Goal: Contribute content

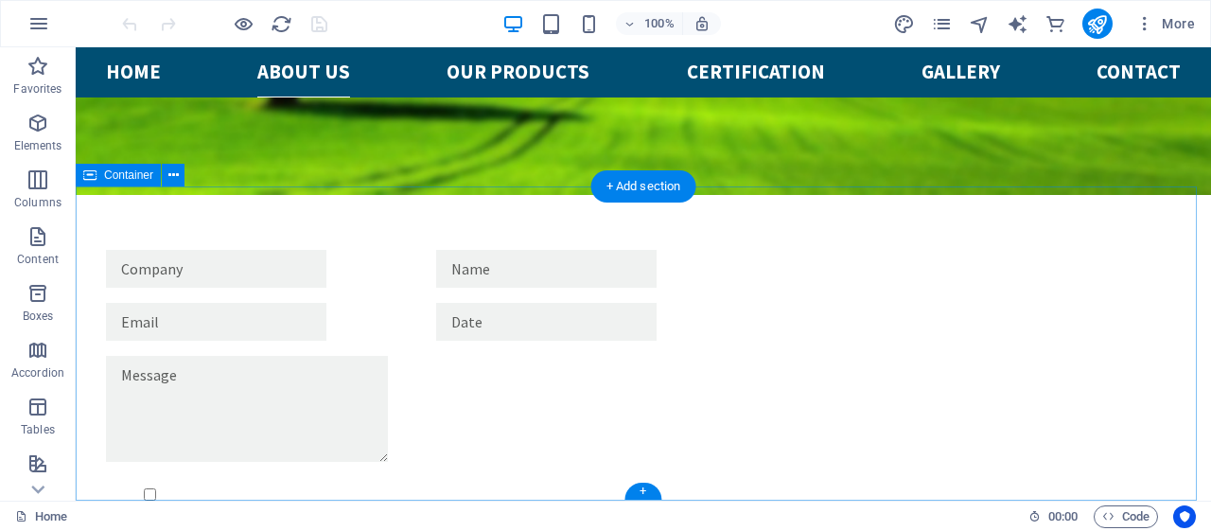
scroll to position [2527, 0]
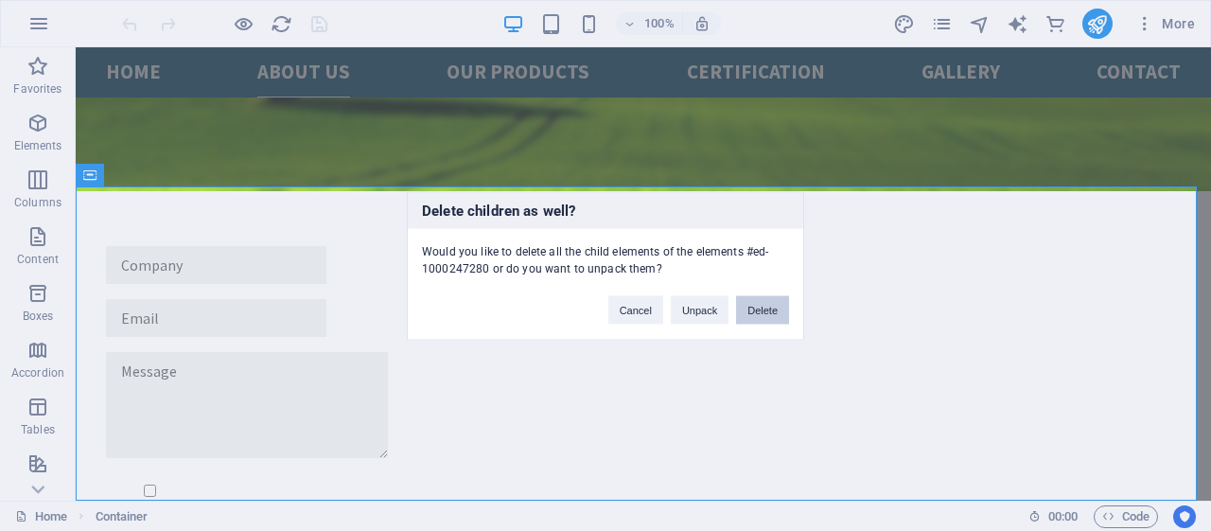
click at [749, 308] on button "Delete" at bounding box center [762, 309] width 53 height 28
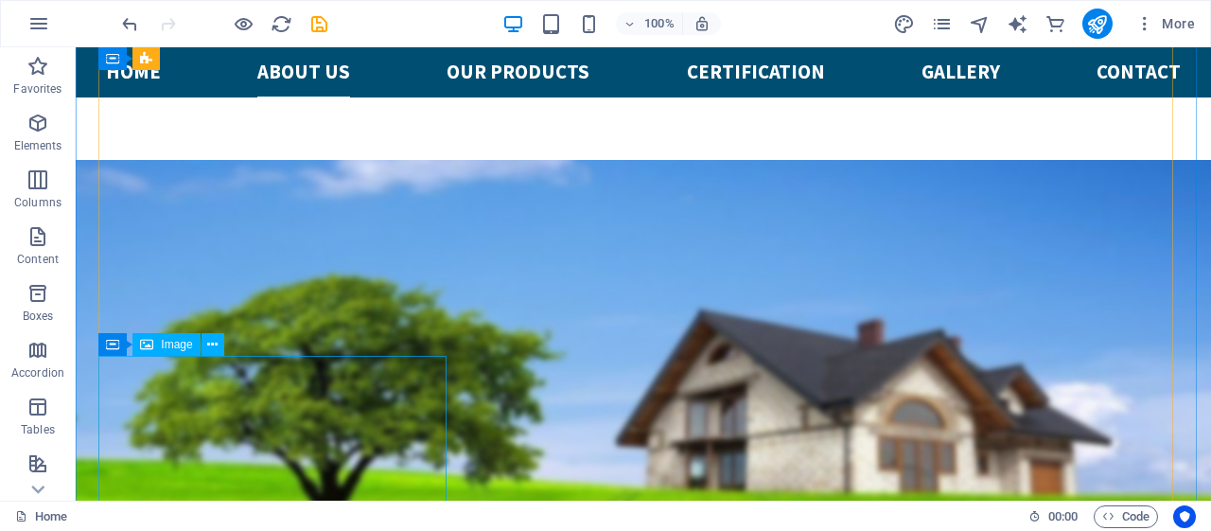
scroll to position [1740, 0]
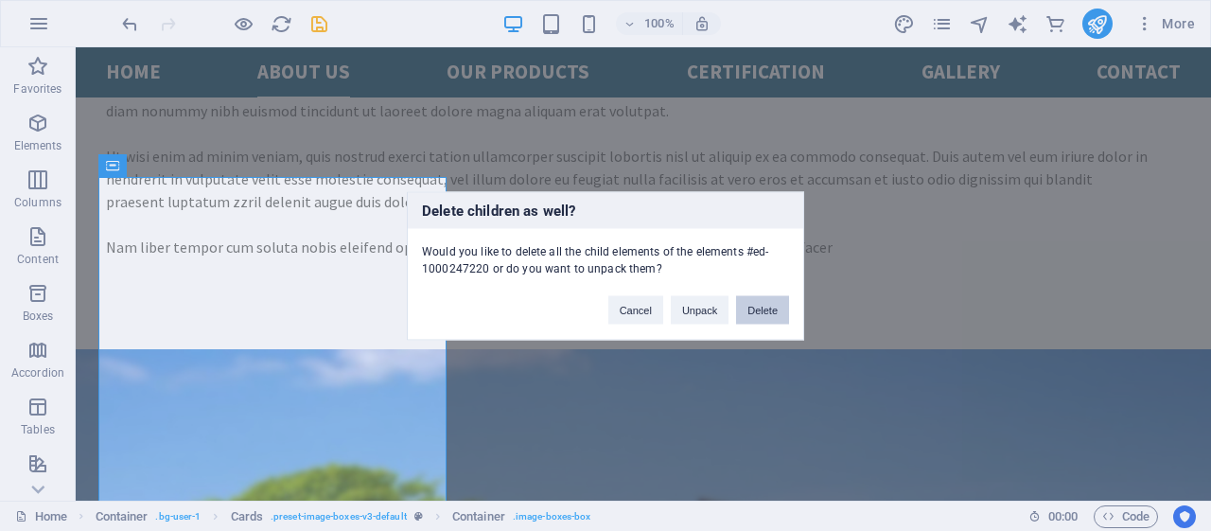
click at [757, 304] on button "Delete" at bounding box center [762, 309] width 53 height 28
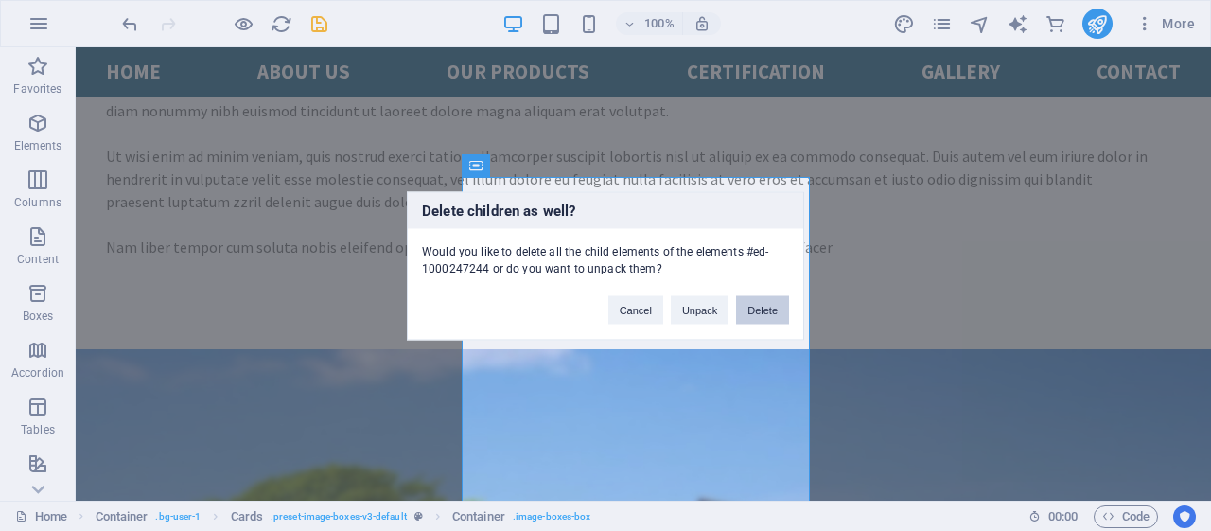
click at [764, 307] on button "Delete" at bounding box center [762, 309] width 53 height 28
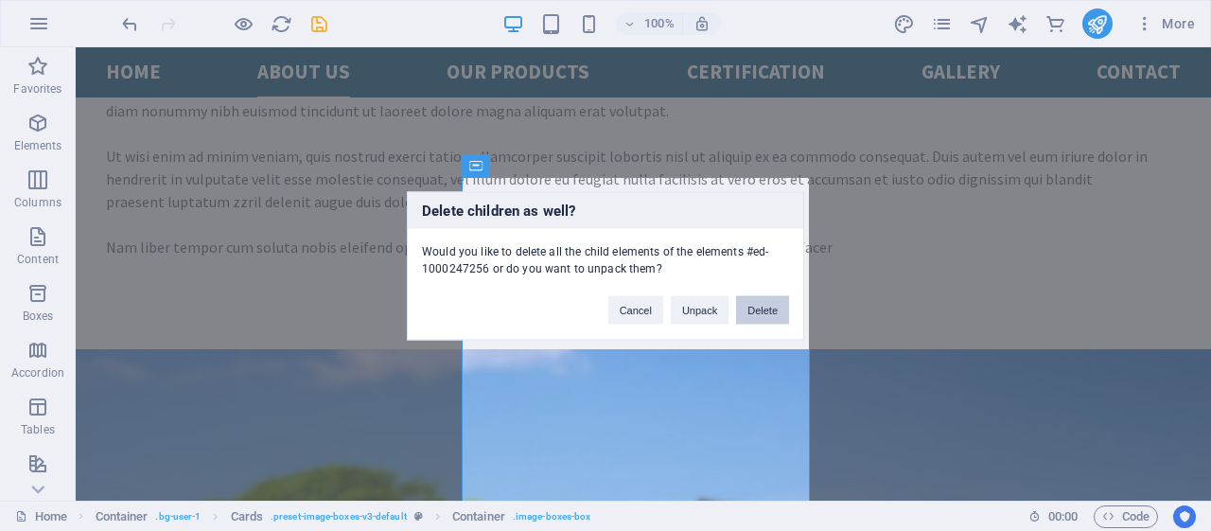
click at [772, 309] on button "Delete" at bounding box center [762, 309] width 53 height 28
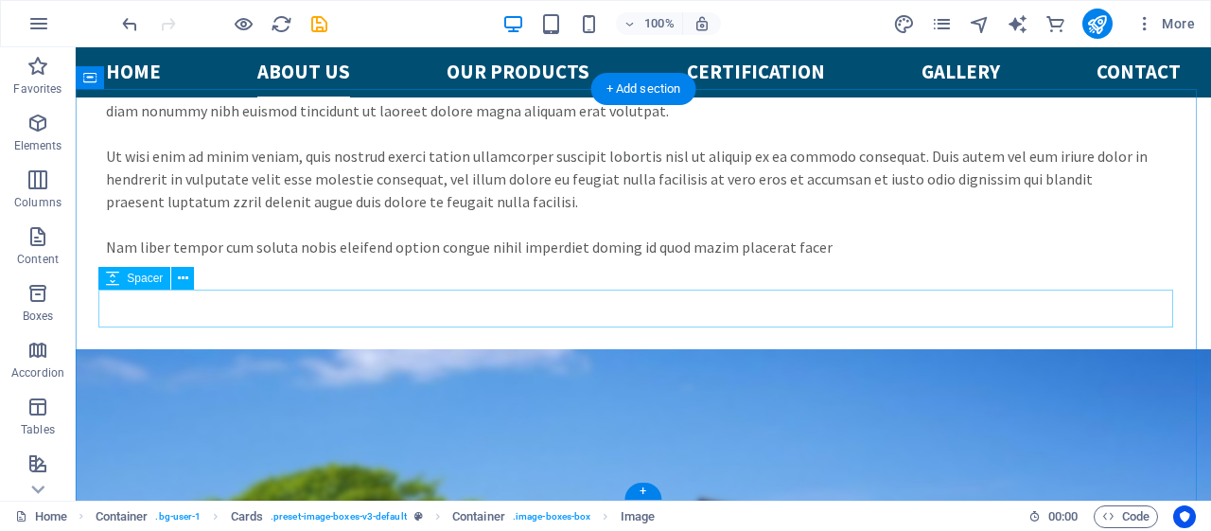
scroll to position [1589, 0]
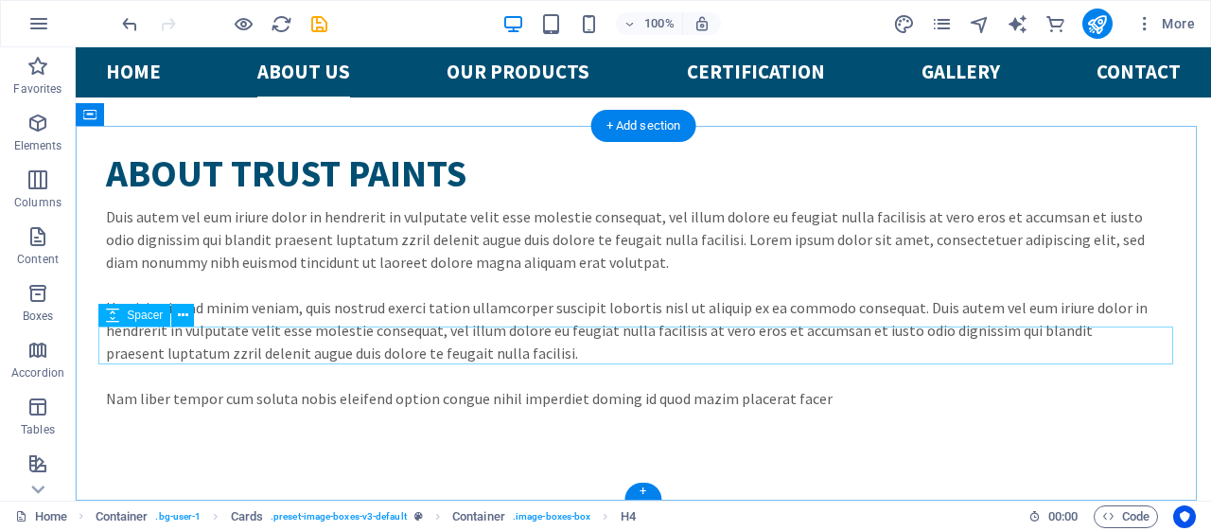
scroll to position [1553, 0]
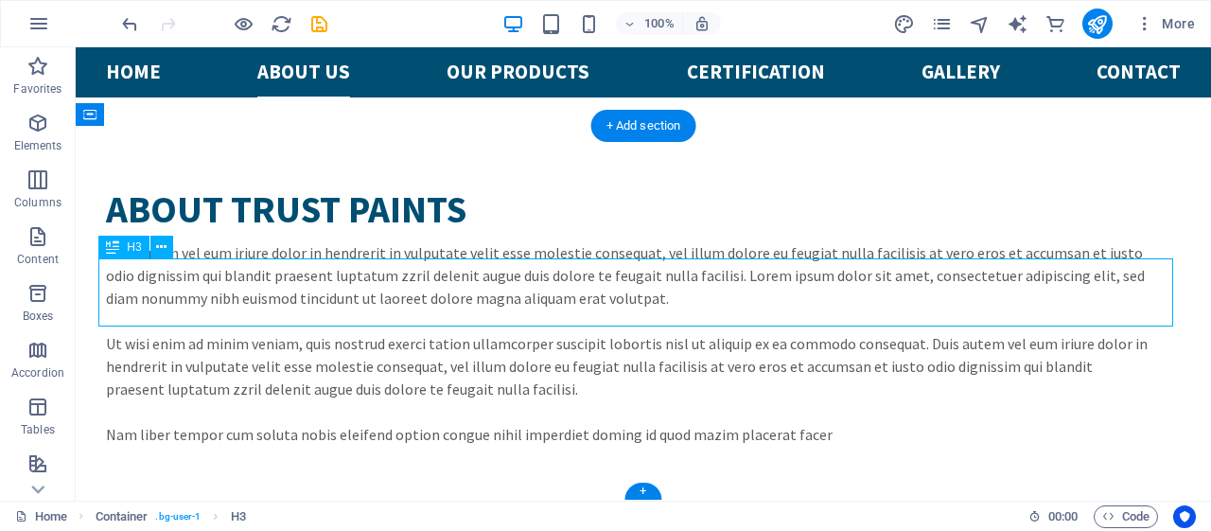
scroll to position [1485, 0]
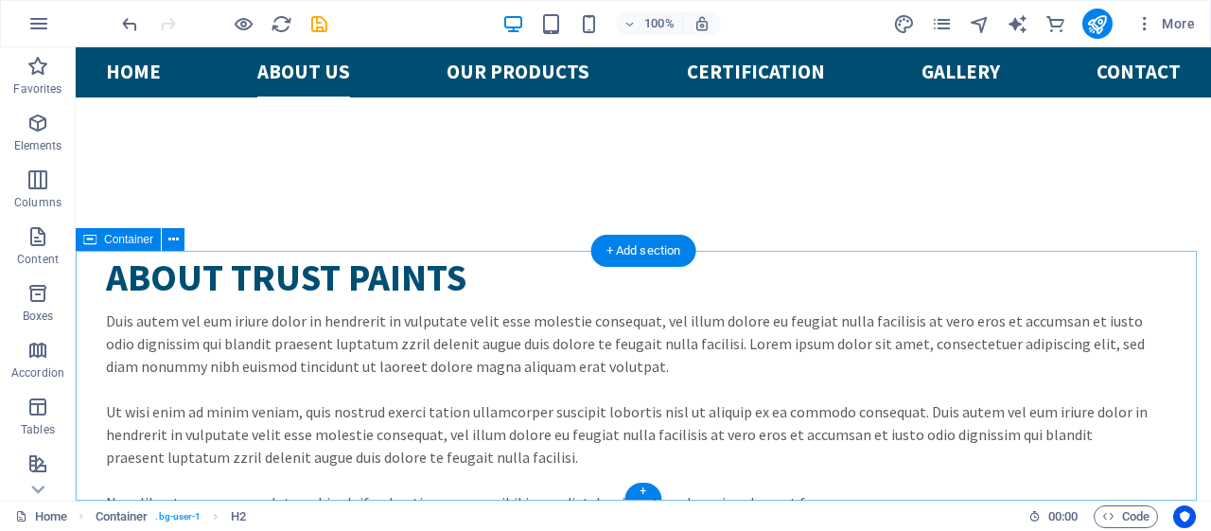
scroll to position [1428, 0]
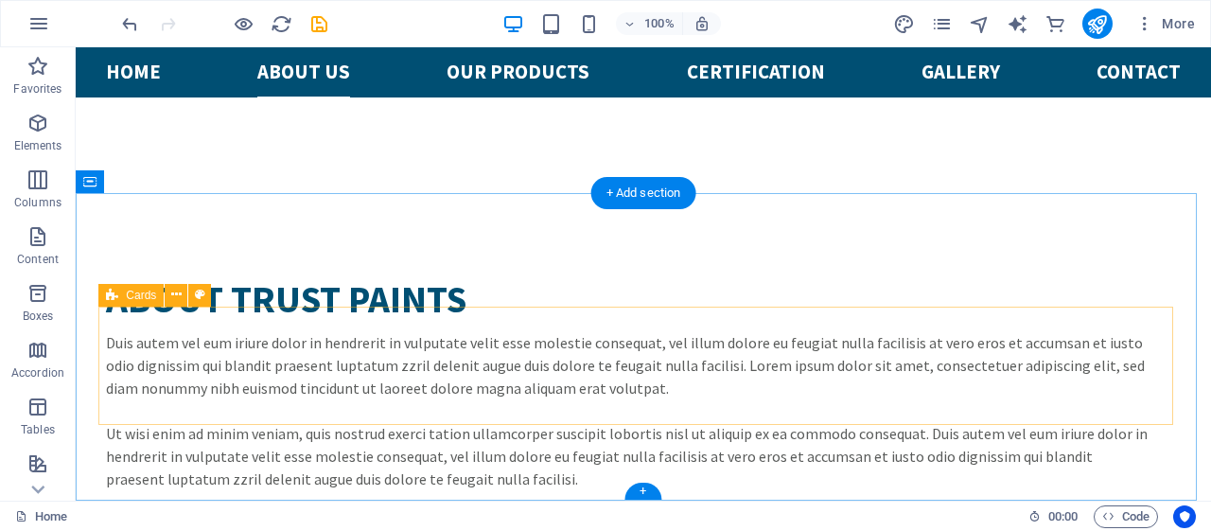
scroll to position [1486, 0]
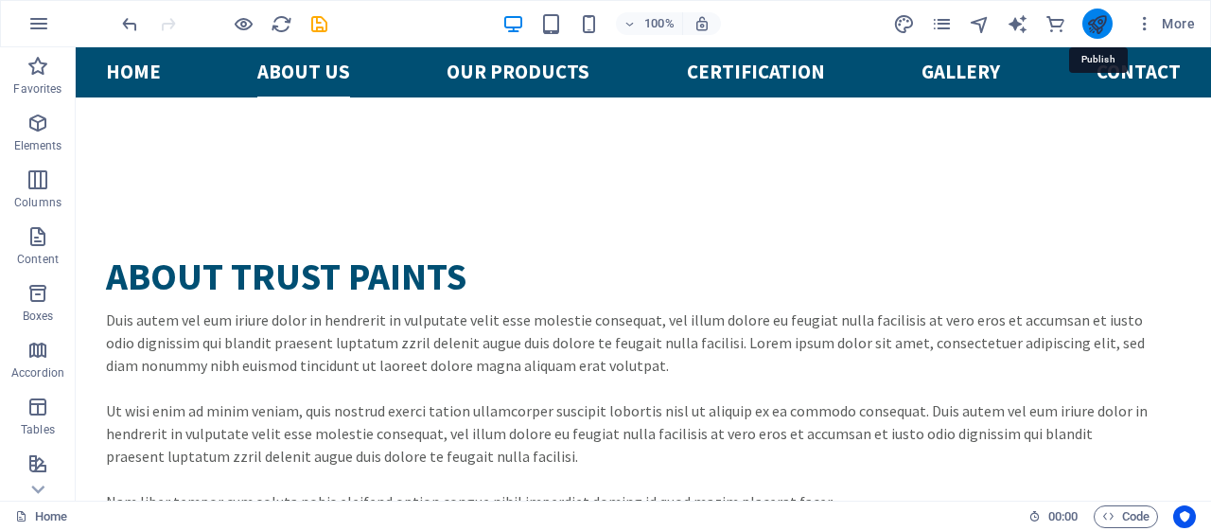
click at [1101, 29] on icon "publish" at bounding box center [1097, 24] width 22 height 22
checkbox input "false"
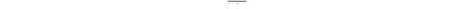
scroll to position [1486, 0]
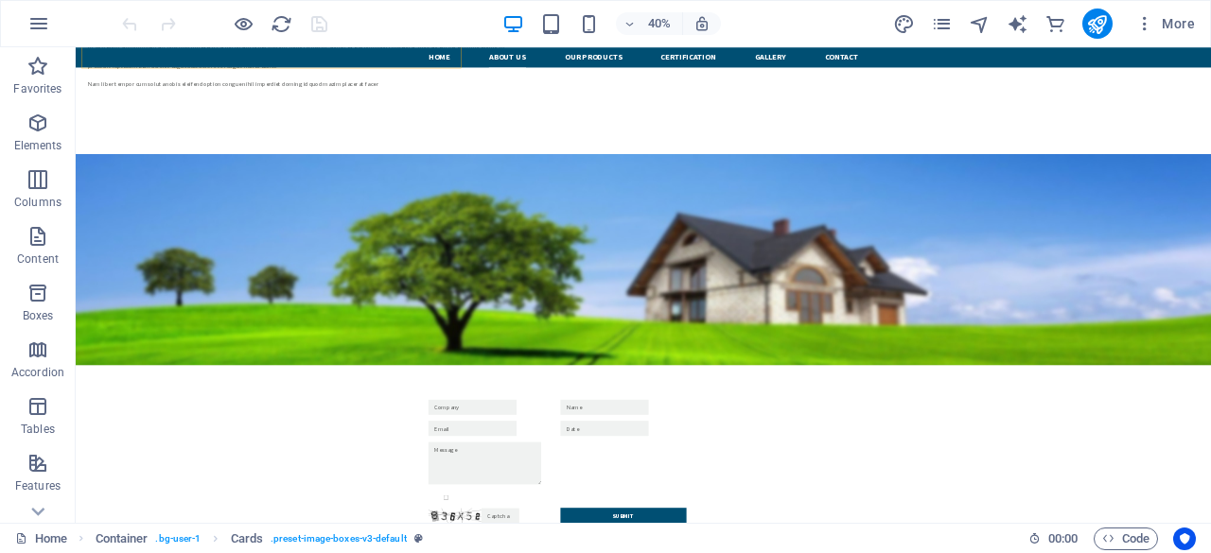
scroll to position [1463, 0]
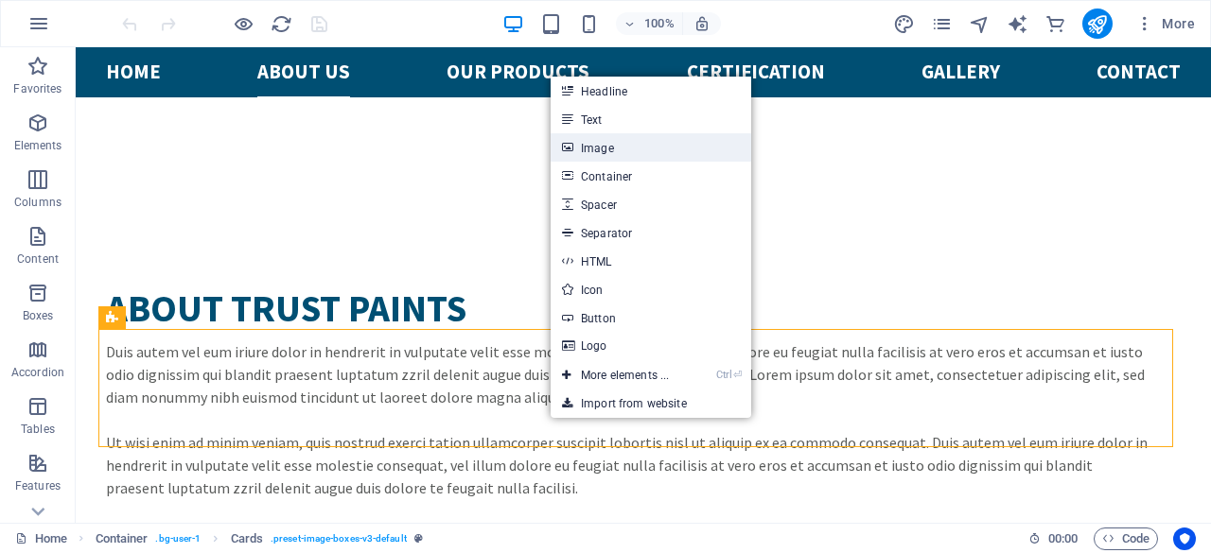
click at [628, 153] on link "Image" at bounding box center [650, 147] width 201 height 28
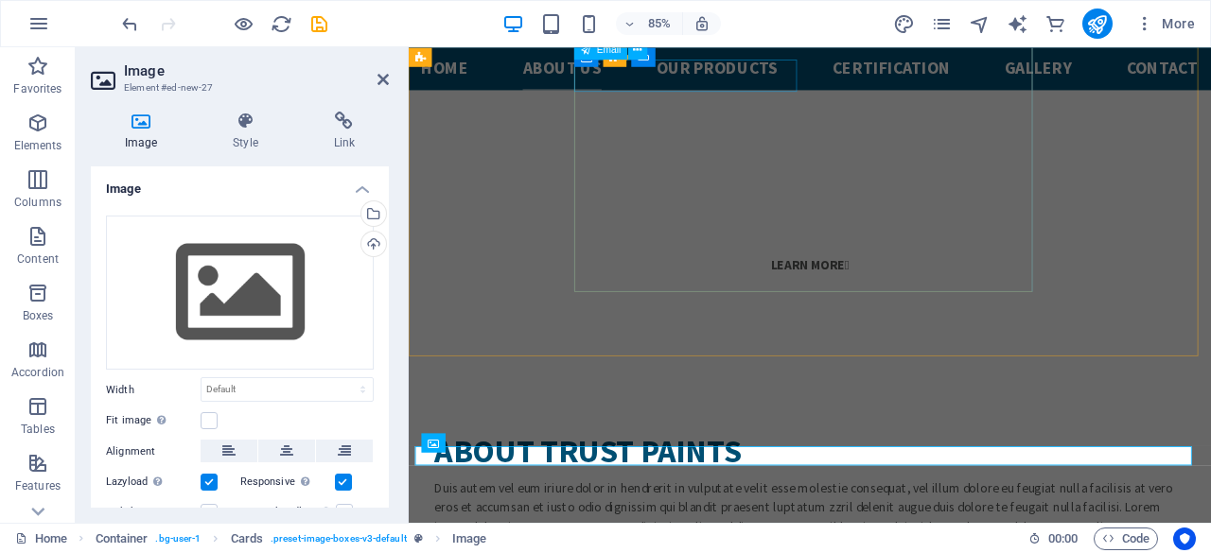
scroll to position [1436, 0]
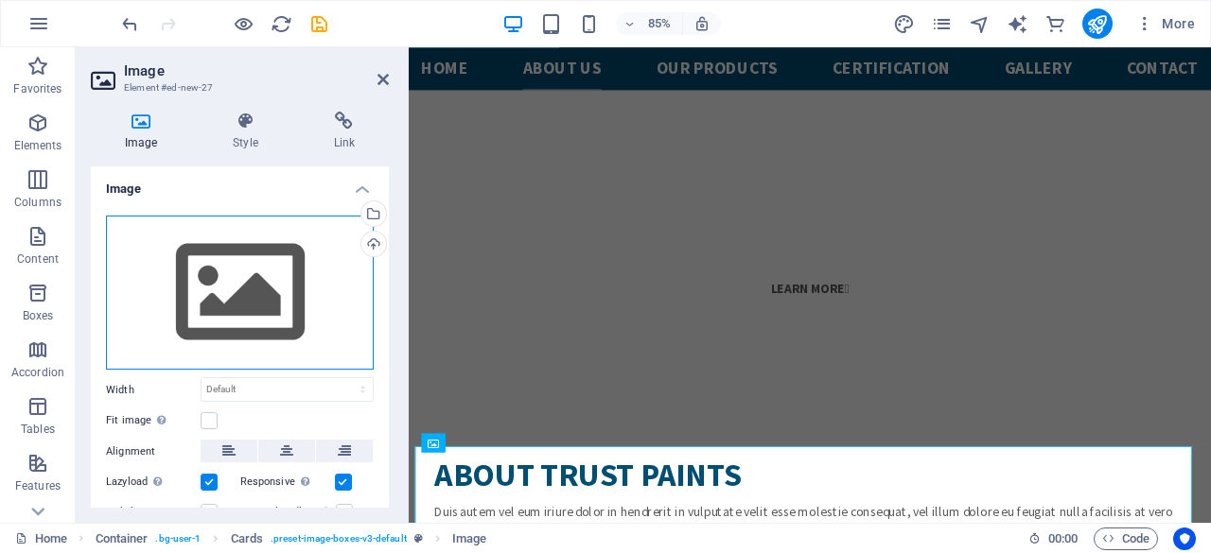
click at [255, 302] on div "Drag files here, click to choose files or select files from Files or our free s…" at bounding box center [240, 293] width 268 height 155
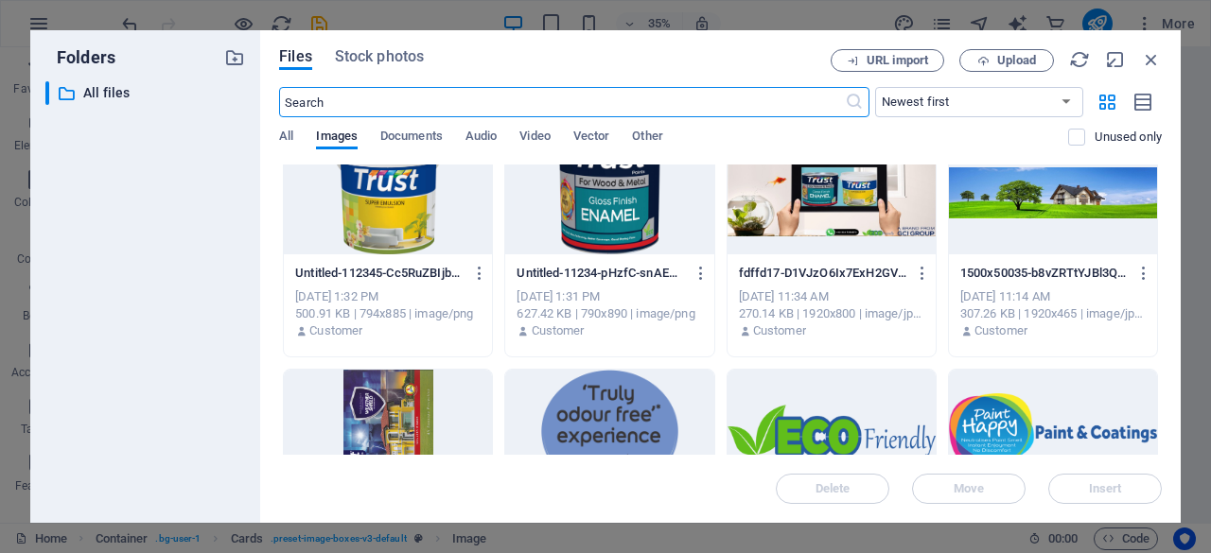
scroll to position [83, 0]
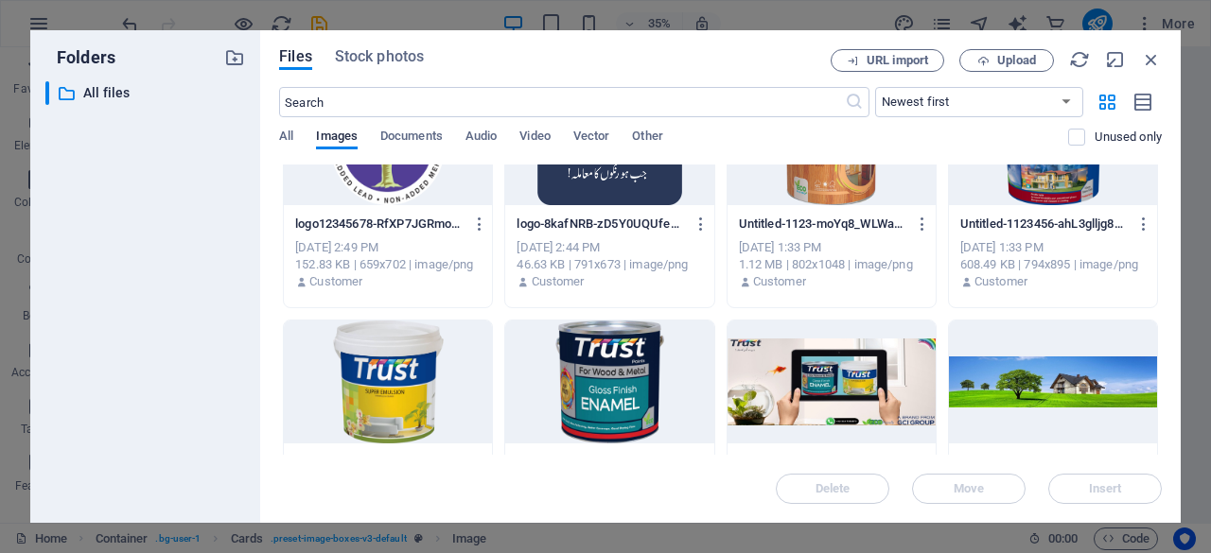
click at [1078, 392] on div at bounding box center [1053, 382] width 208 height 123
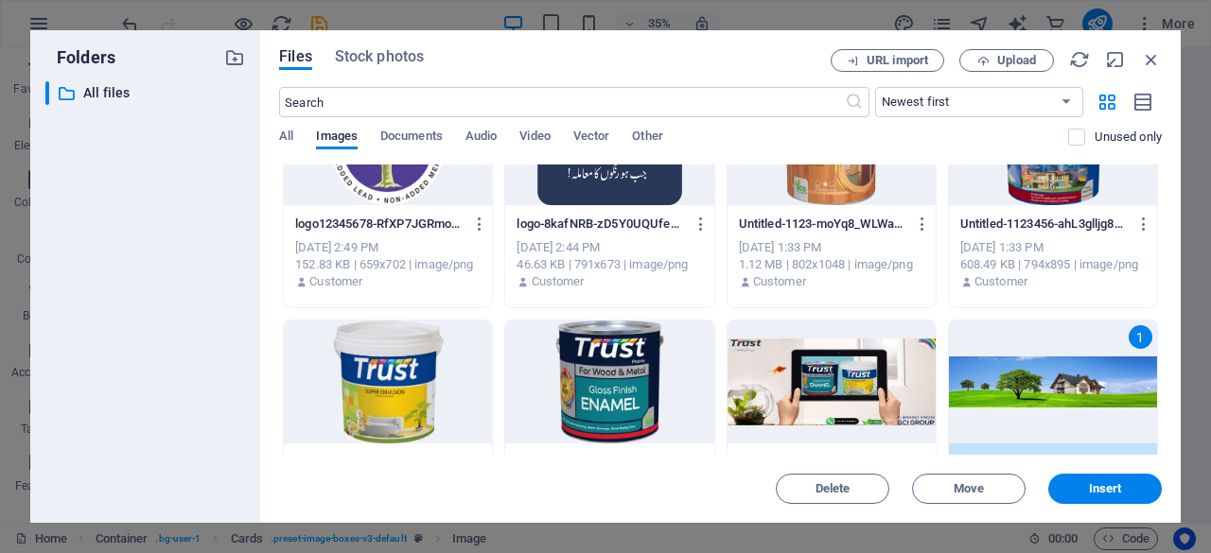
click at [1078, 392] on div "1" at bounding box center [1053, 382] width 208 height 123
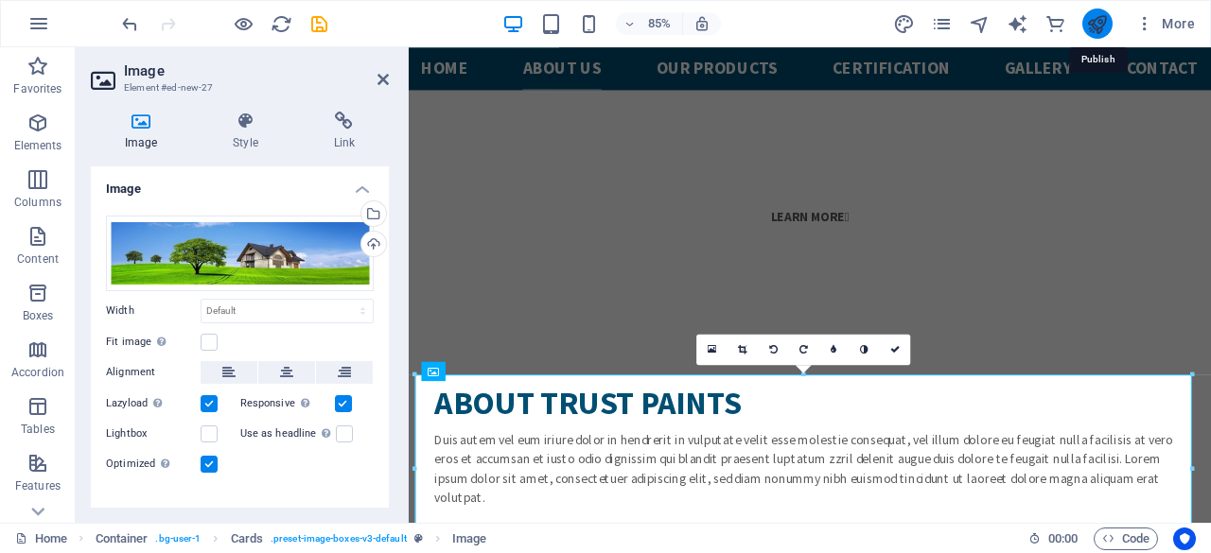
click at [1091, 22] on icon "publish" at bounding box center [1097, 24] width 22 height 22
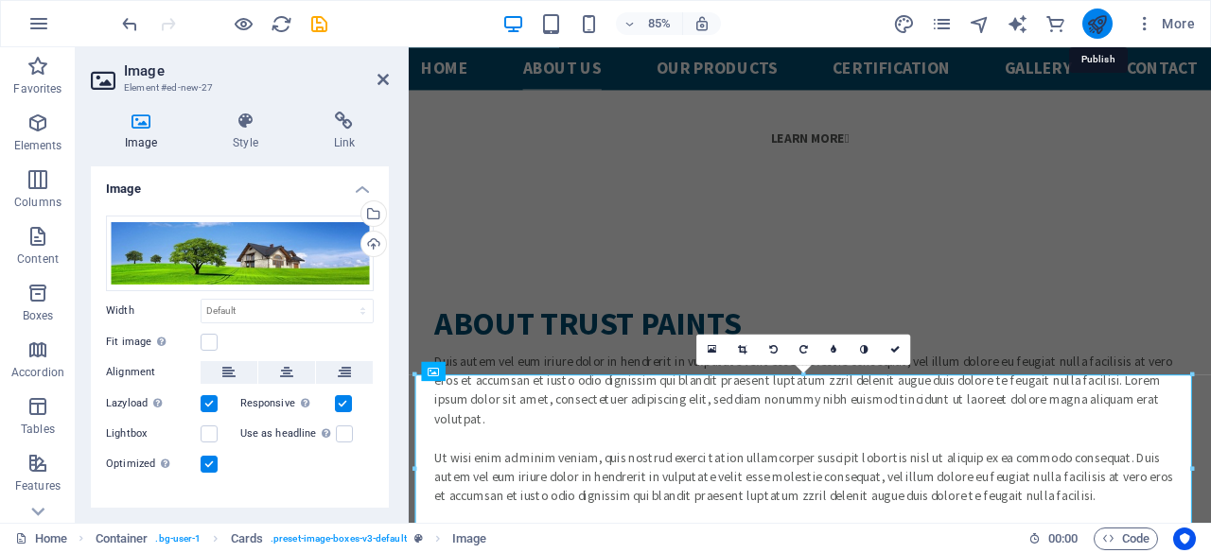
checkbox input "false"
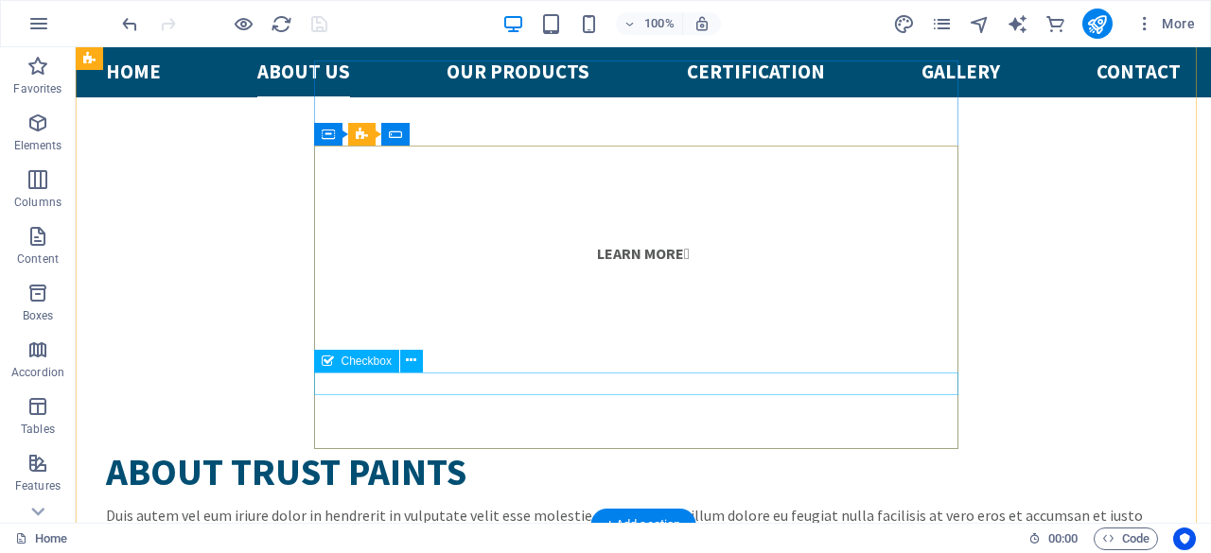
scroll to position [1142, 0]
